Goal: Contribute content

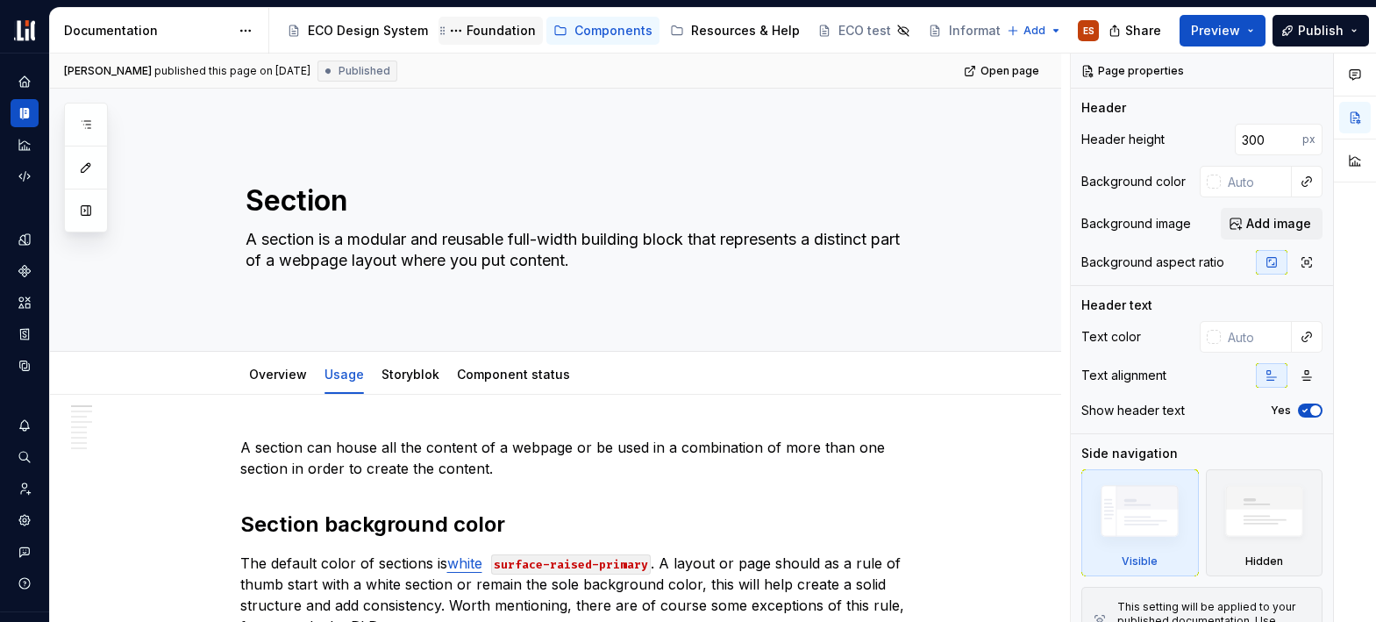
click at [504, 29] on div "Foundation" at bounding box center [501, 31] width 69 height 18
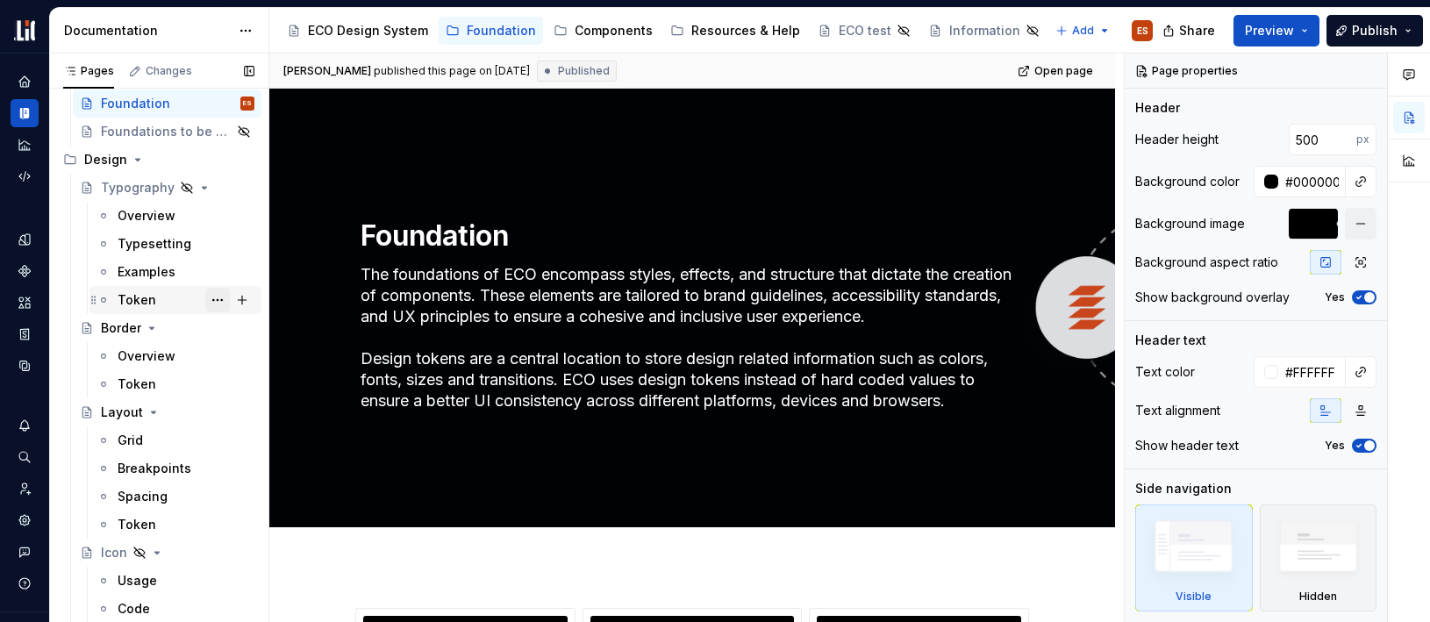
scroll to position [65, 0]
click at [136, 462] on div "Breakpoints" at bounding box center [155, 469] width 74 height 18
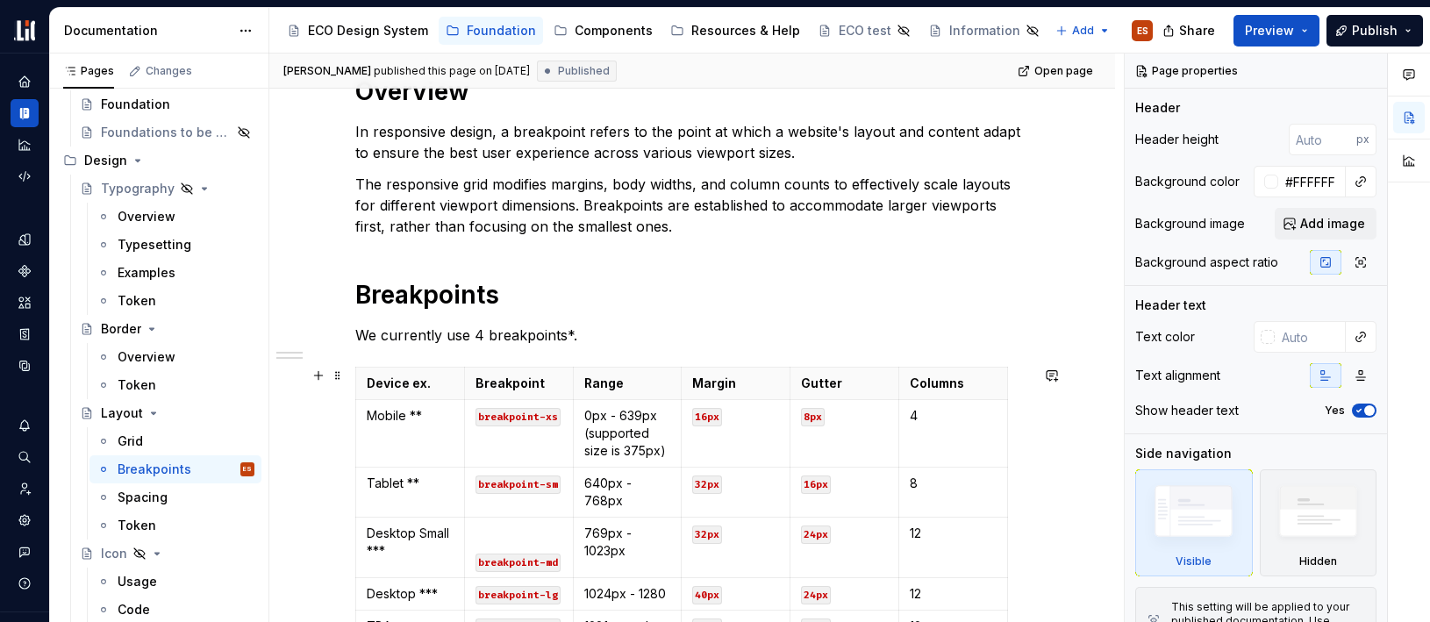
scroll to position [296, 0]
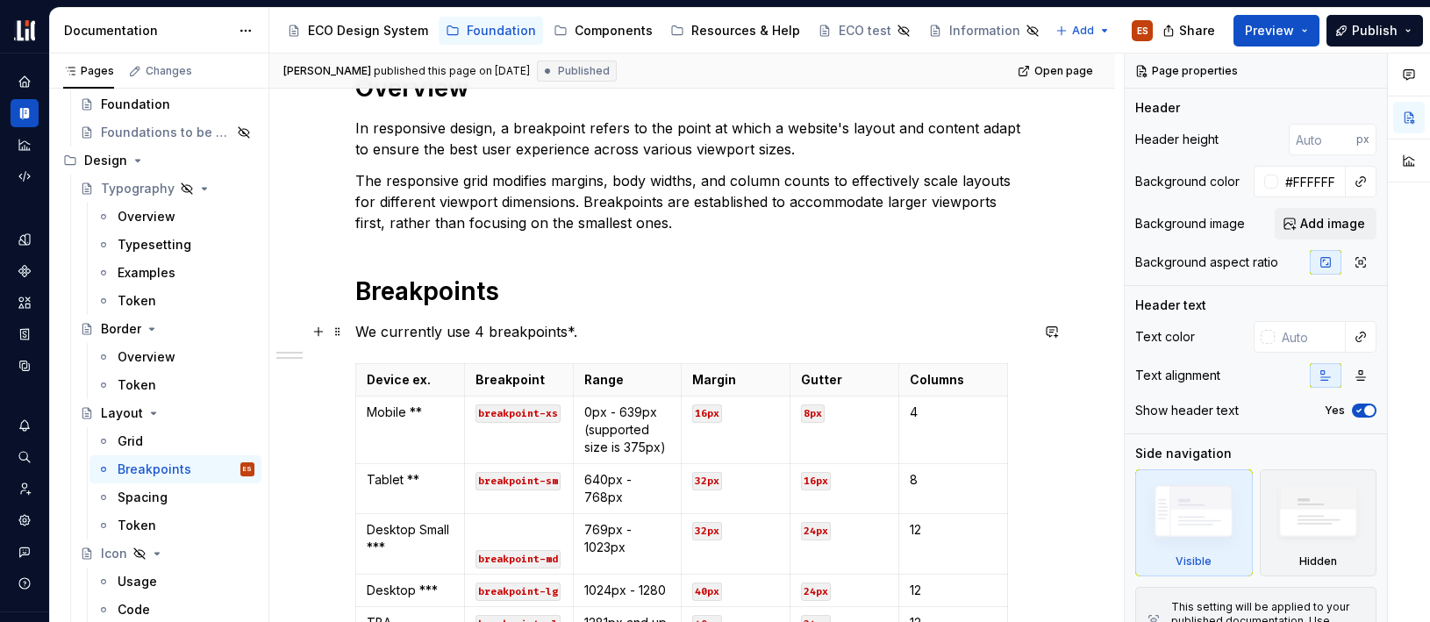
type textarea "*"
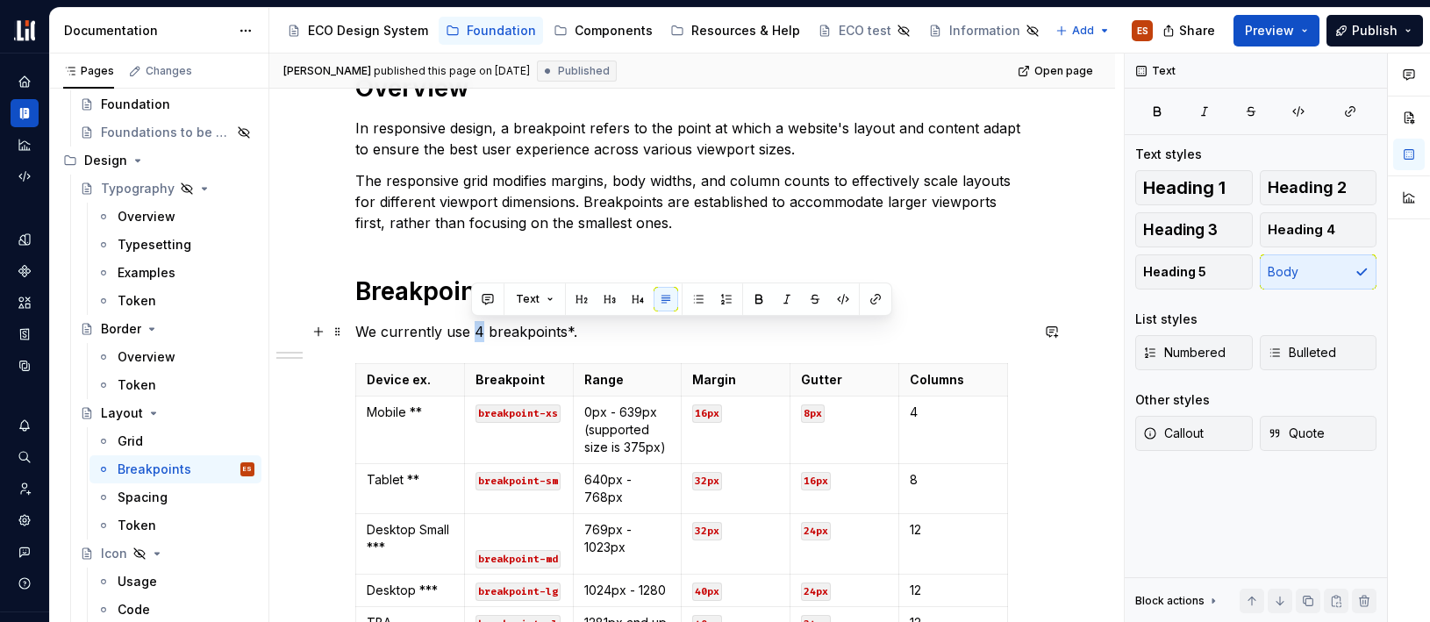
click at [475, 335] on p "We currently use 4 breakpoints*." at bounding box center [692, 331] width 674 height 21
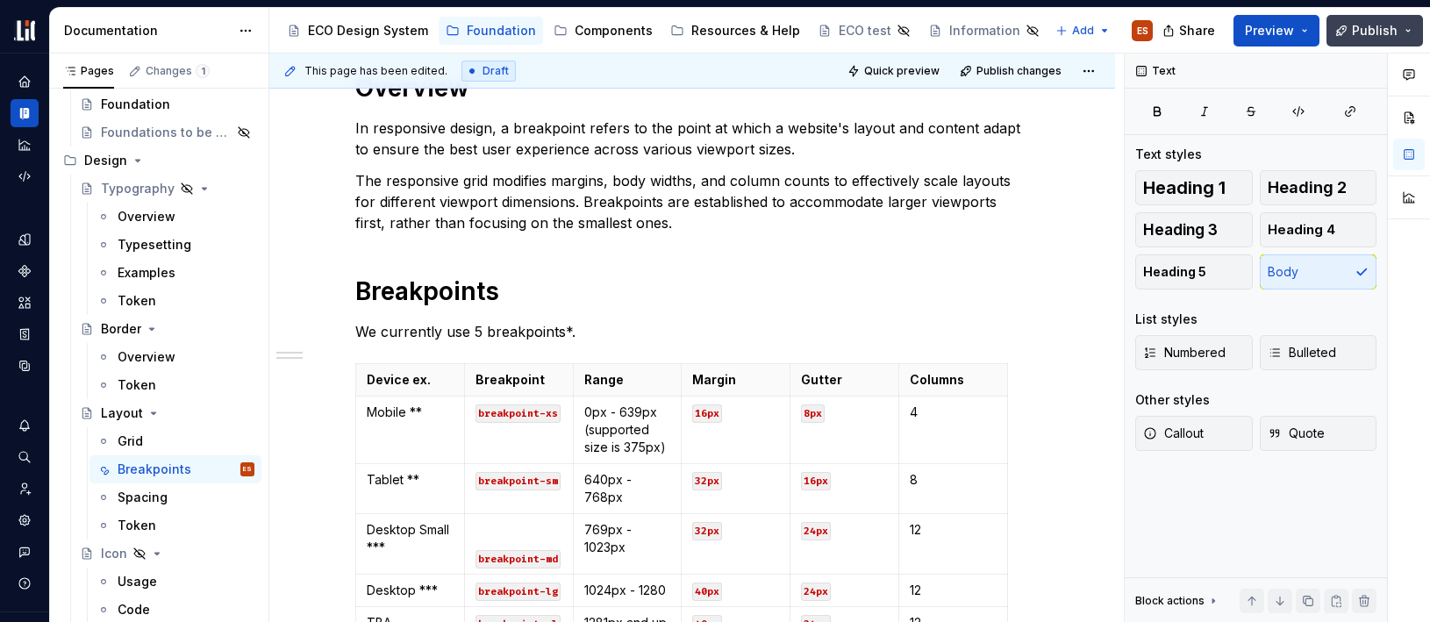
click at [1374, 27] on span "Publish" at bounding box center [1375, 31] width 46 height 18
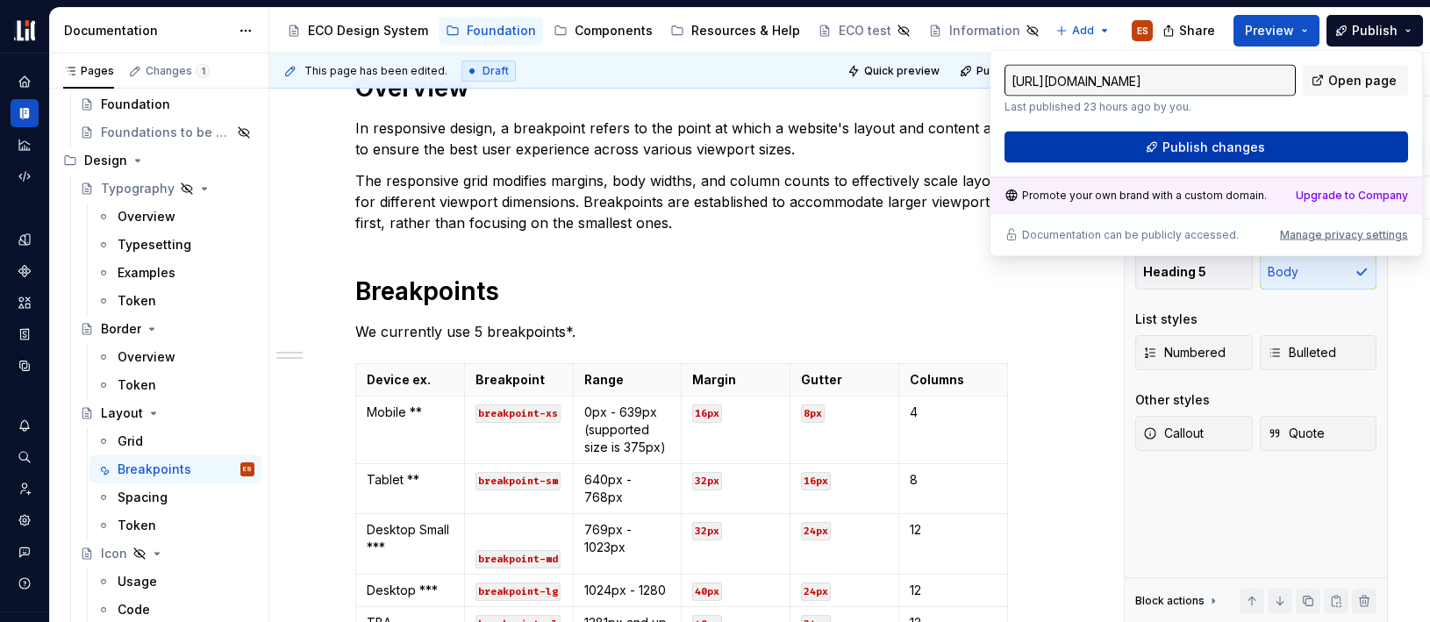
click at [1326, 137] on button "Publish changes" at bounding box center [1205, 148] width 403 height 32
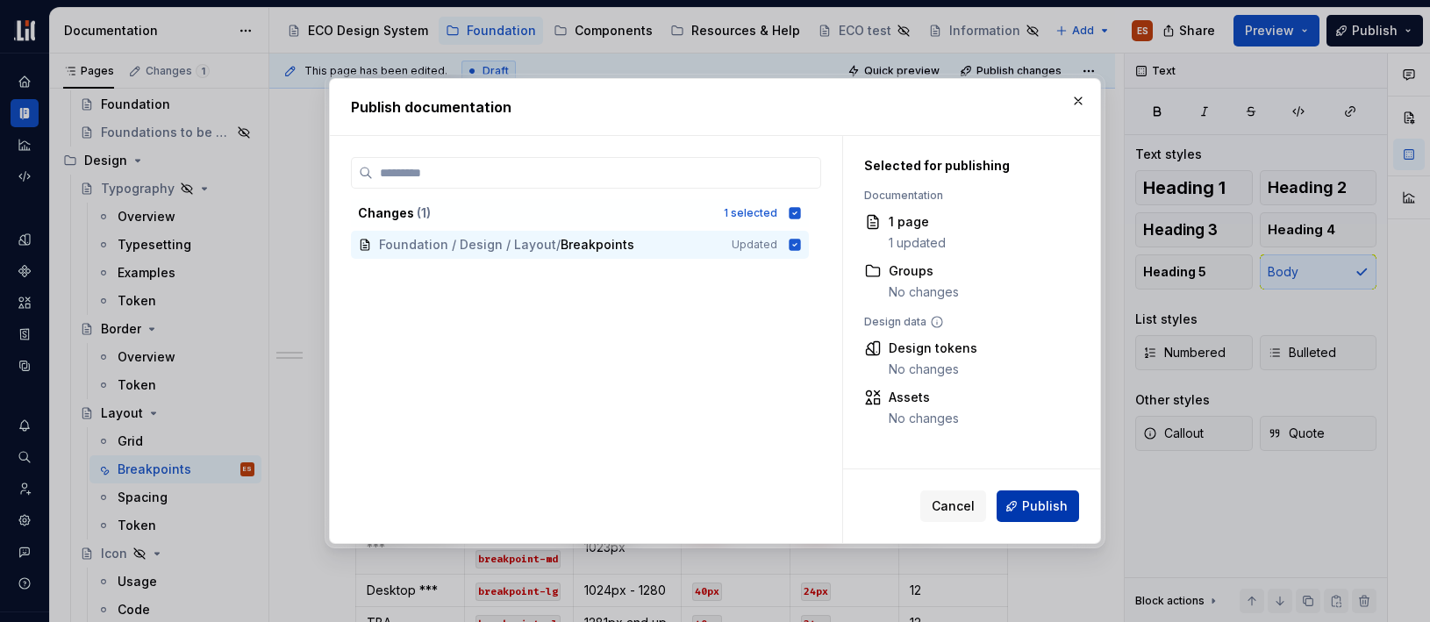
click at [1036, 506] on span "Publish" at bounding box center [1045, 506] width 46 height 18
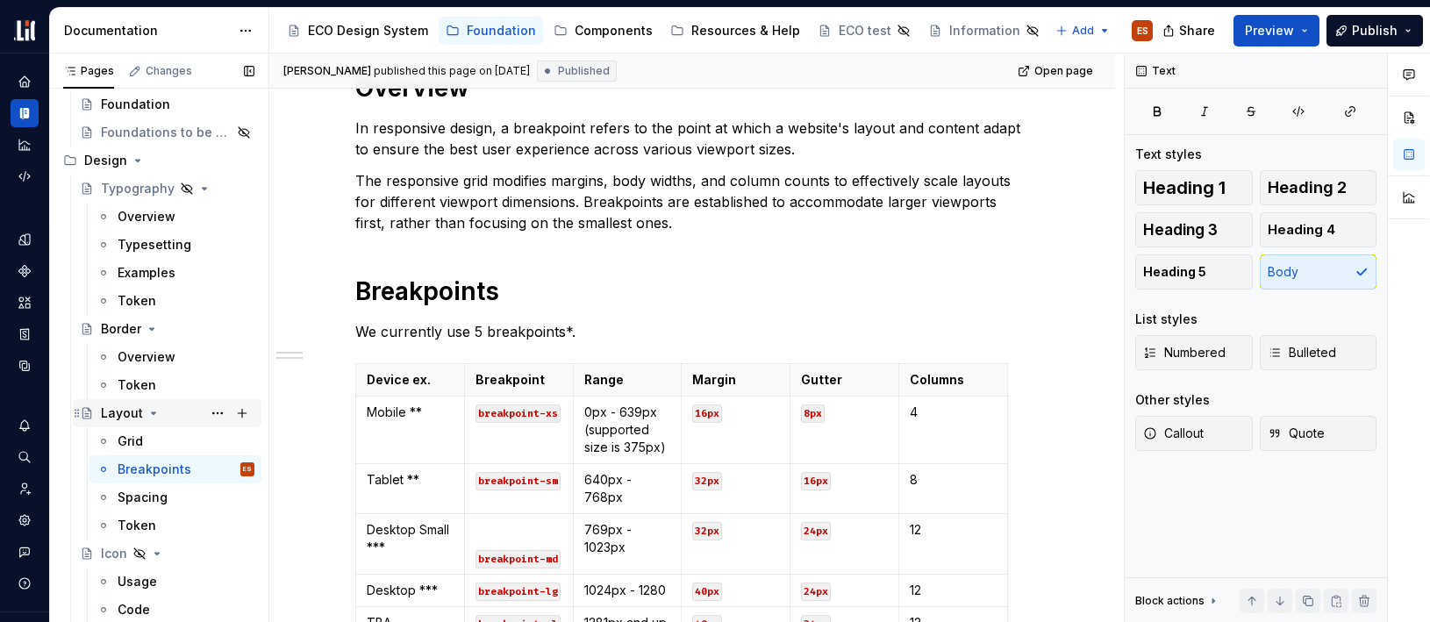
type textarea "*"
